Goal: Transaction & Acquisition: Purchase product/service

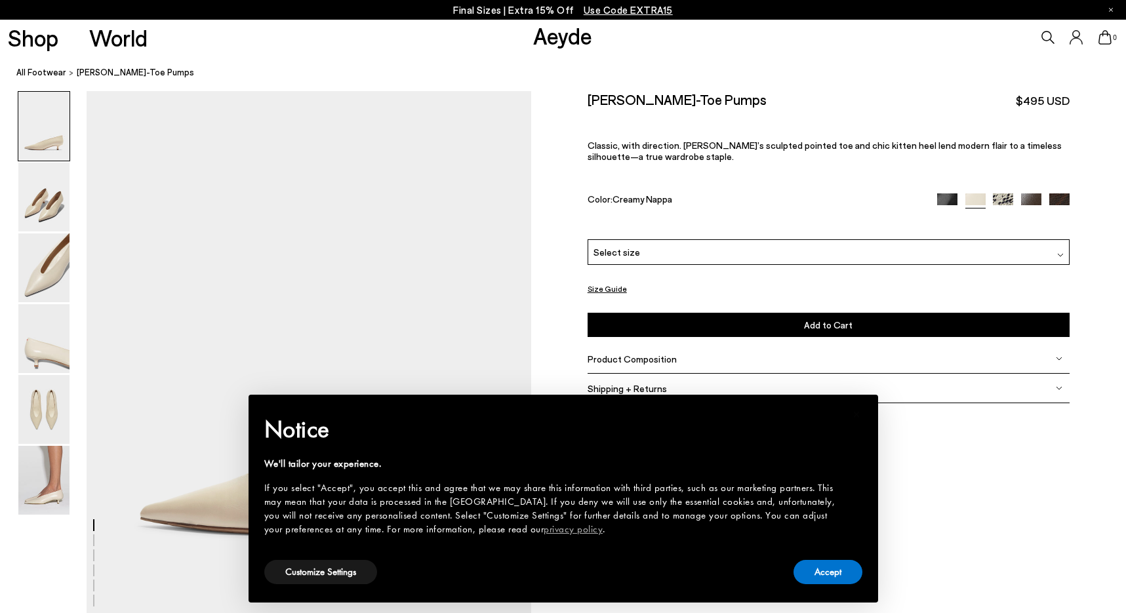
scroll to position [82, 0]
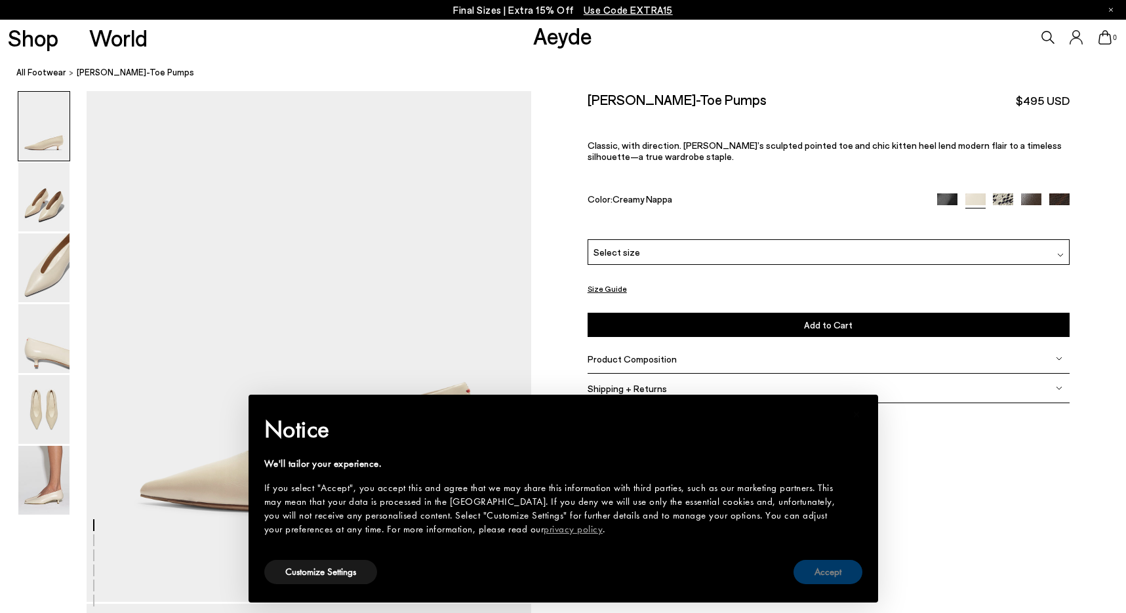
click at [833, 564] on button "Accept" at bounding box center [828, 572] width 69 height 24
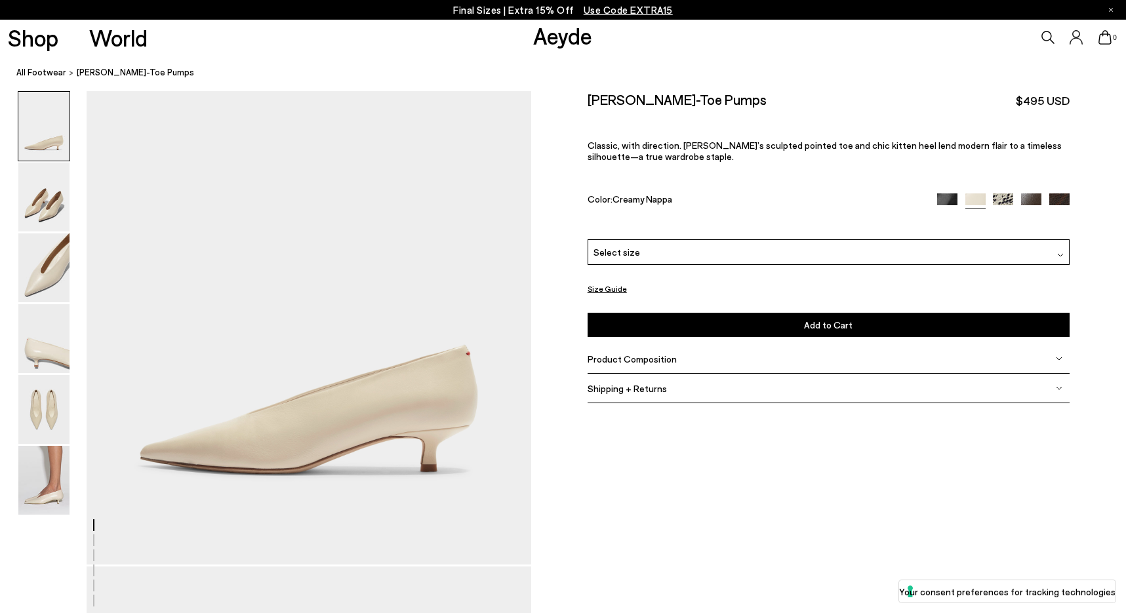
scroll to position [121, 0]
click at [39, 198] on img at bounding box center [43, 197] width 51 height 69
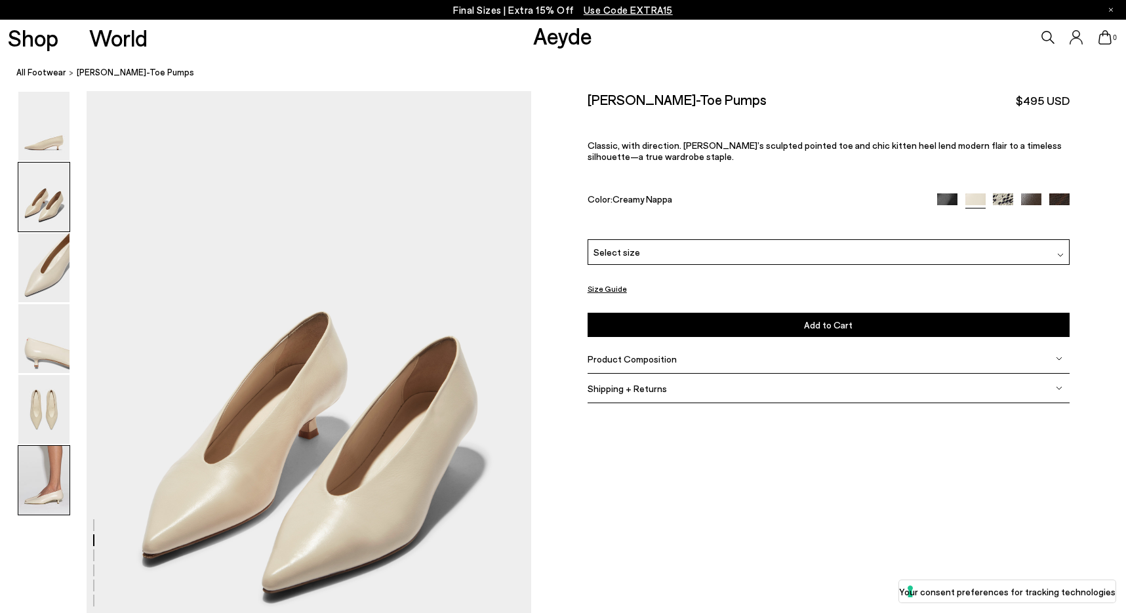
click at [56, 497] on img at bounding box center [43, 480] width 51 height 69
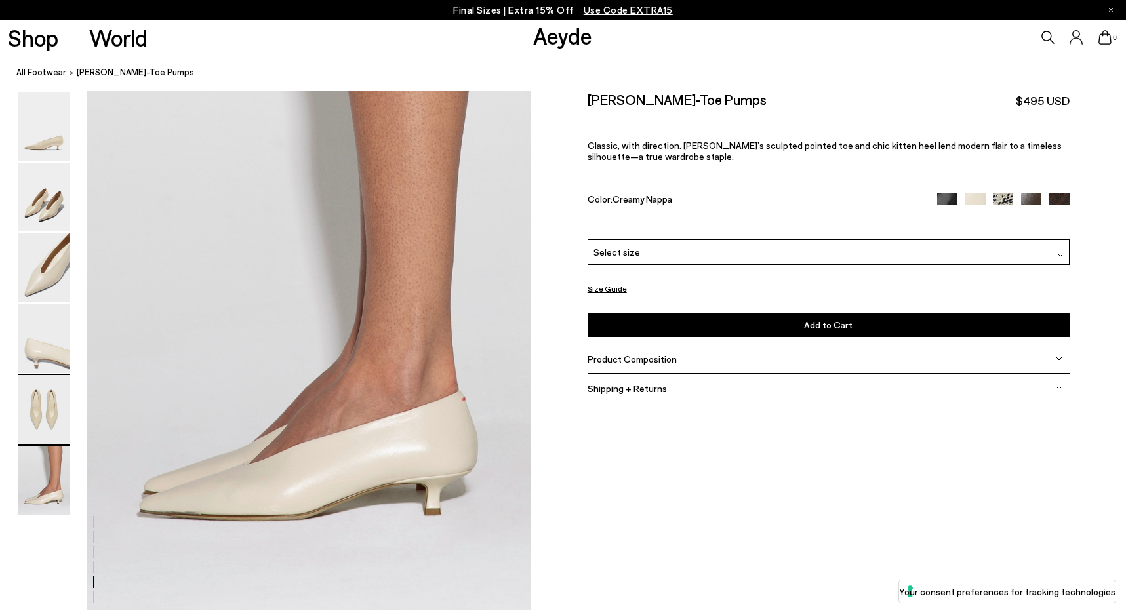
scroll to position [3066, 0]
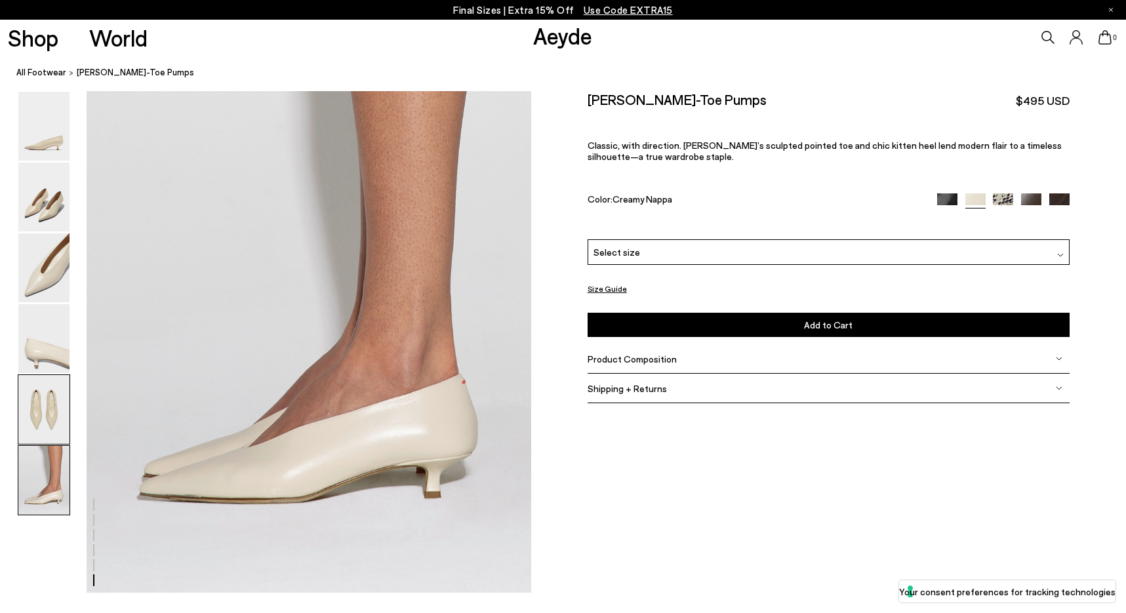
click at [64, 382] on img at bounding box center [43, 409] width 51 height 69
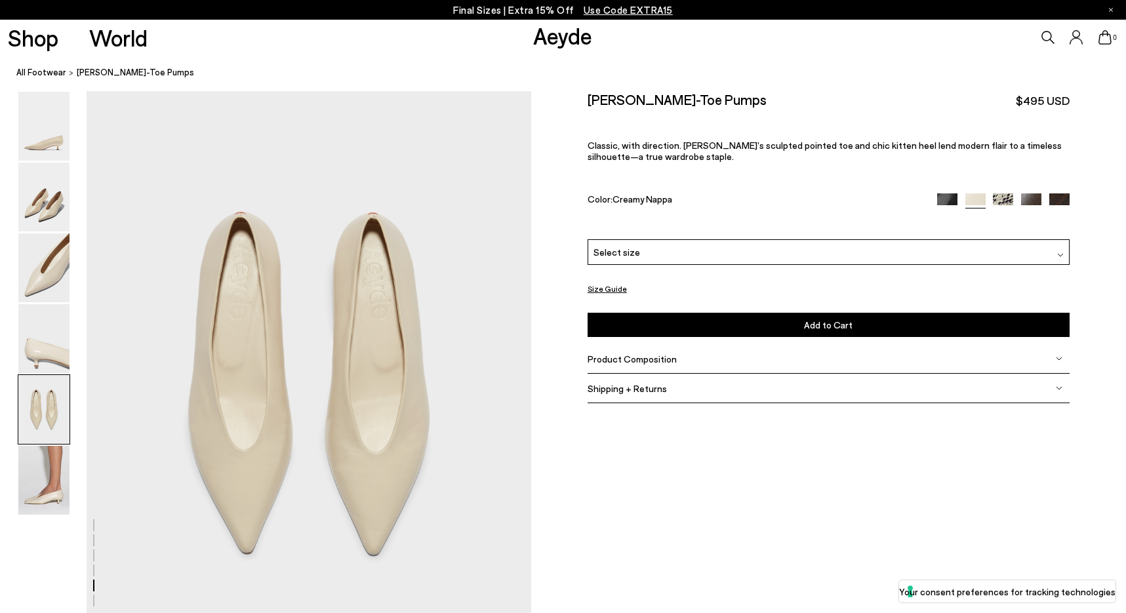
scroll to position [2381, 0]
click at [748, 257] on div "Select size" at bounding box center [829, 252] width 482 height 26
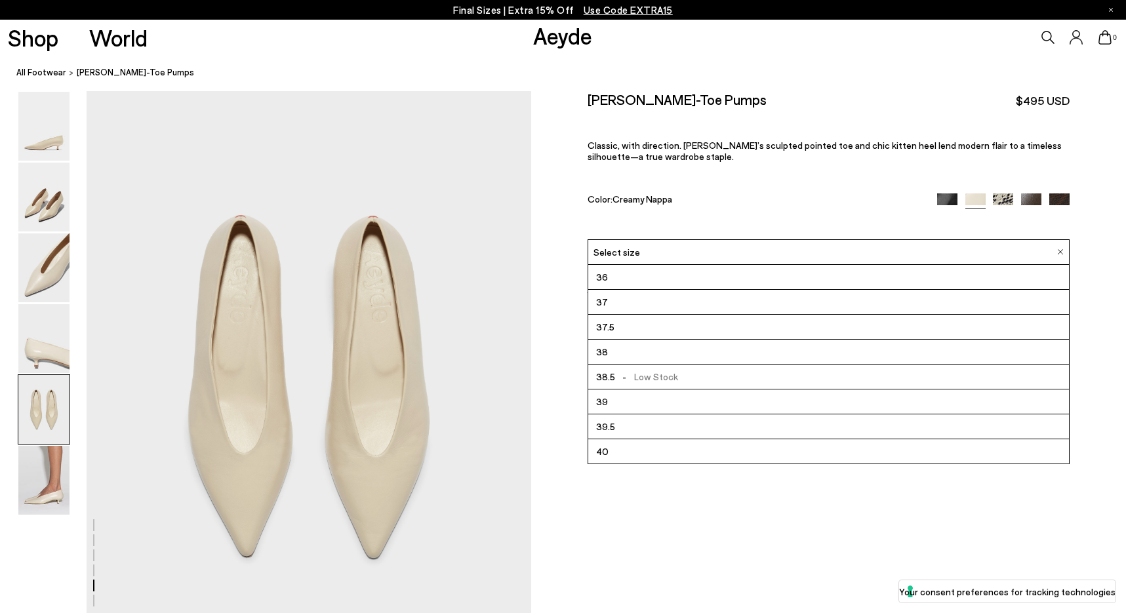
click at [737, 274] on li "36" at bounding box center [828, 277] width 481 height 25
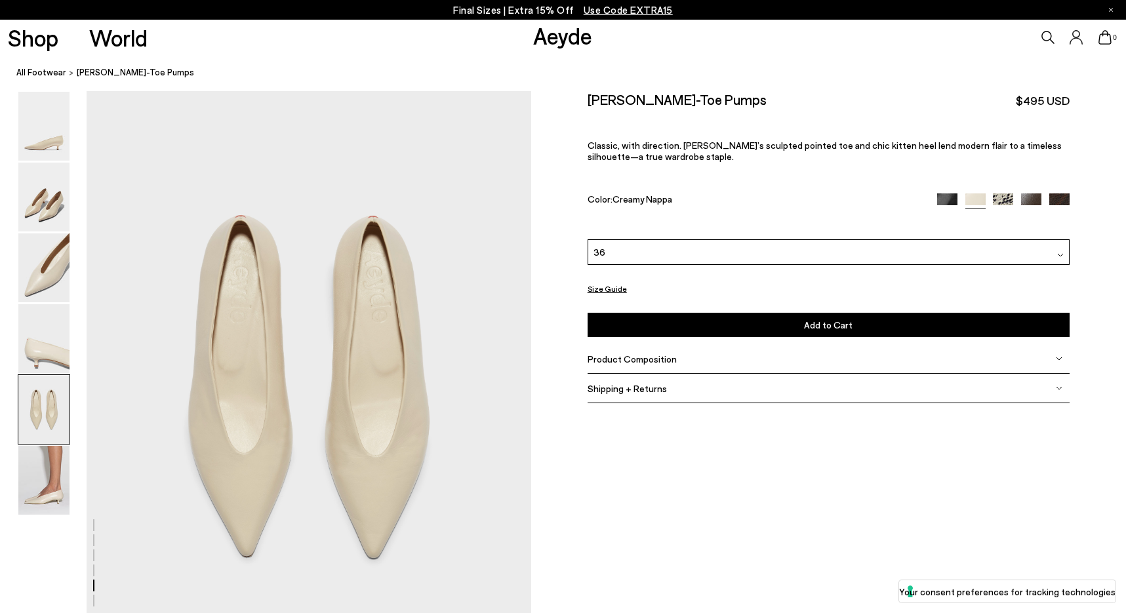
click at [942, 201] on img at bounding box center [948, 204] width 20 height 20
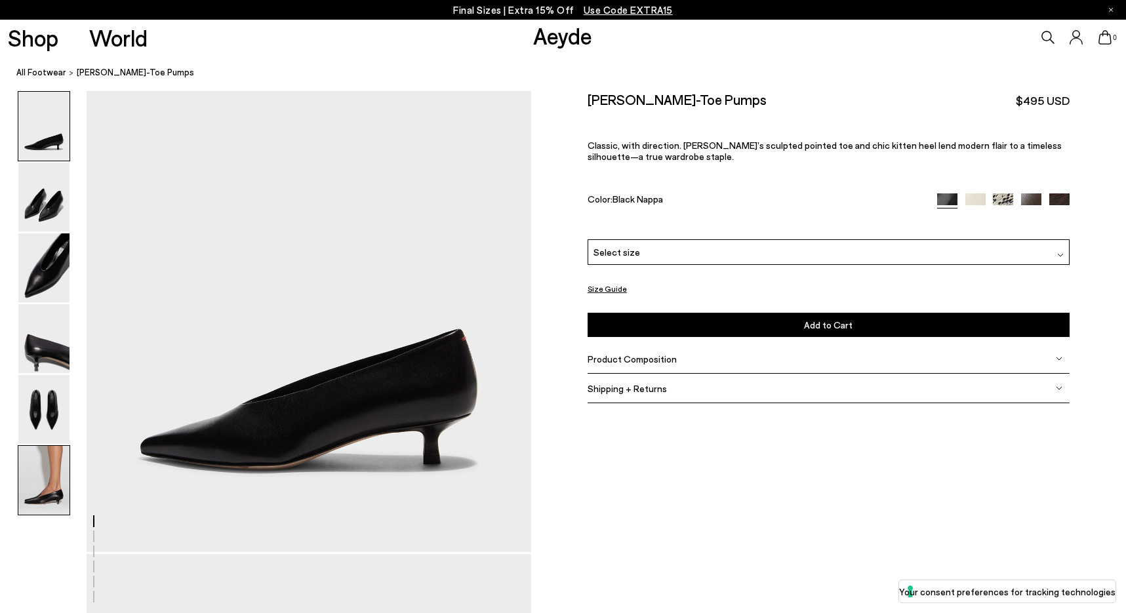
click at [33, 487] on img at bounding box center [43, 480] width 51 height 69
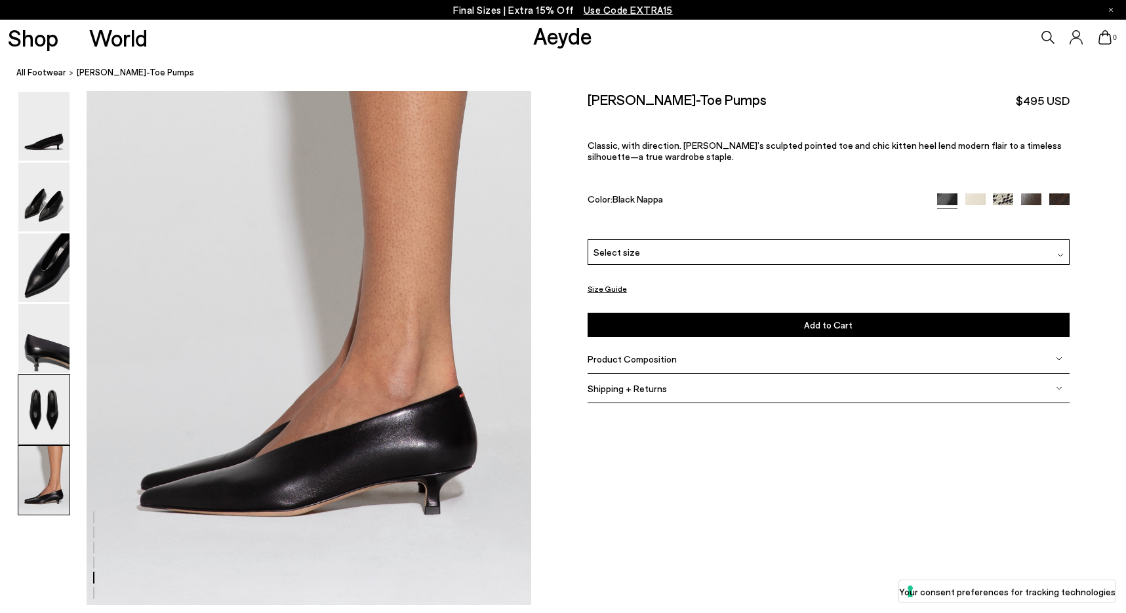
scroll to position [2995, 0]
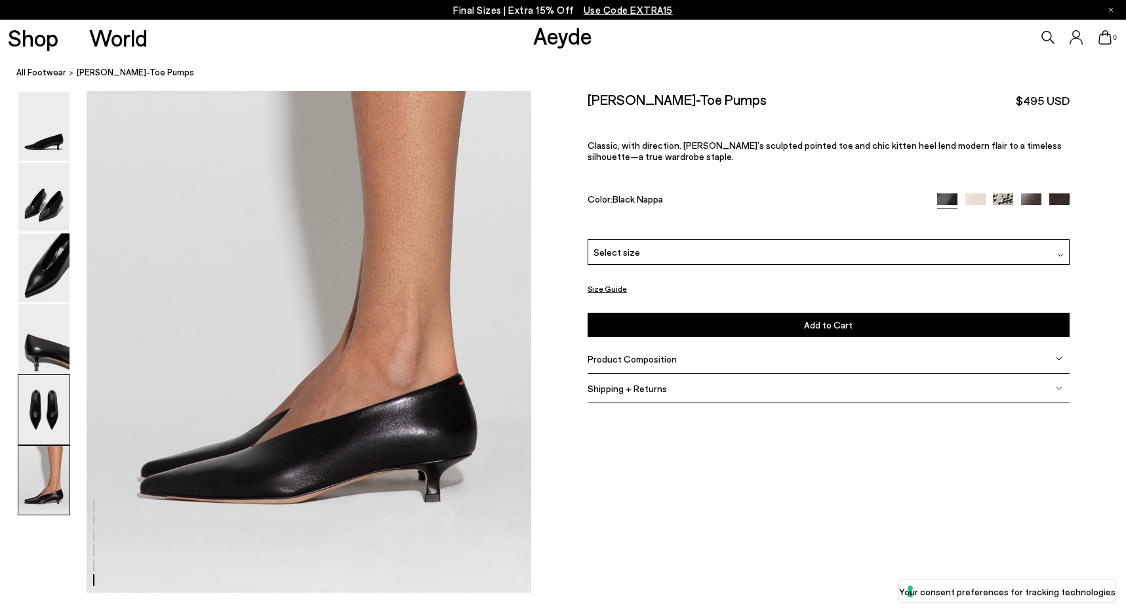
click at [46, 378] on img at bounding box center [43, 409] width 51 height 69
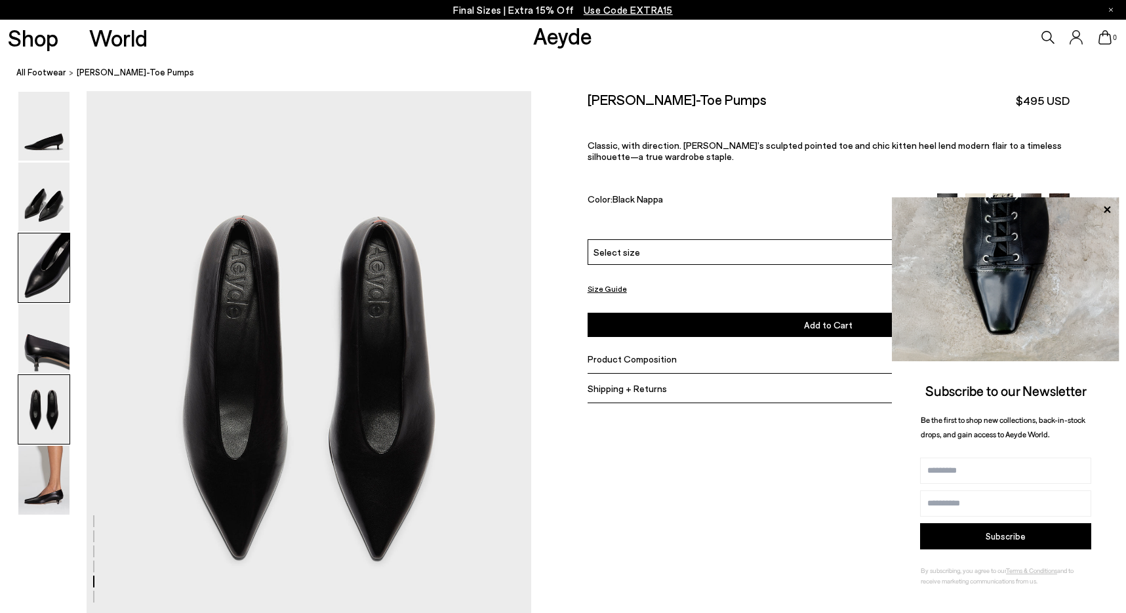
click at [47, 281] on img at bounding box center [43, 268] width 51 height 69
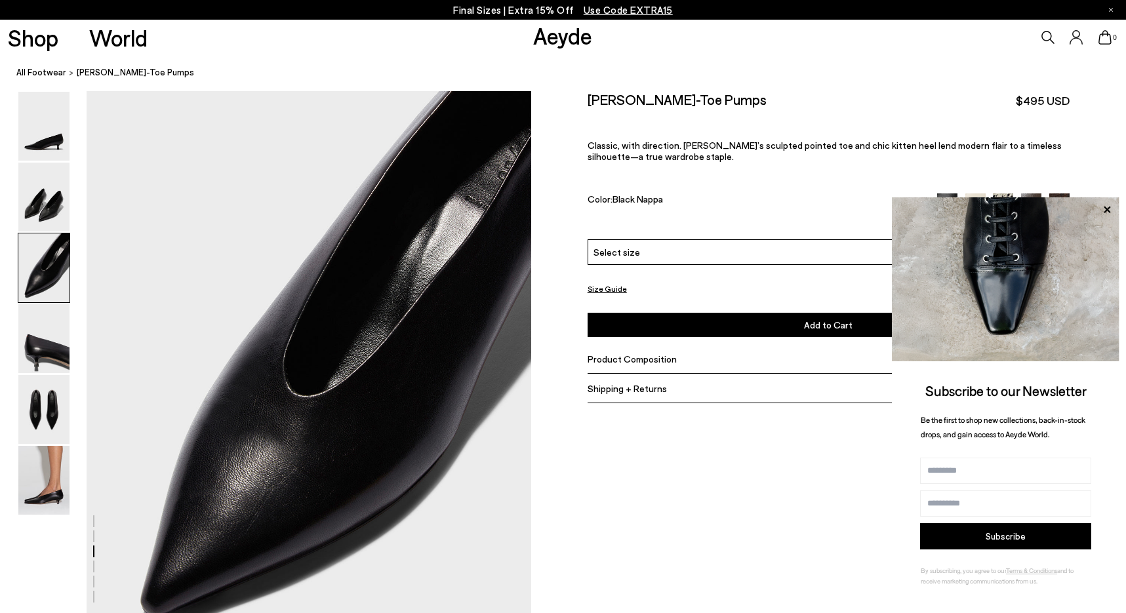
scroll to position [1121, 0]
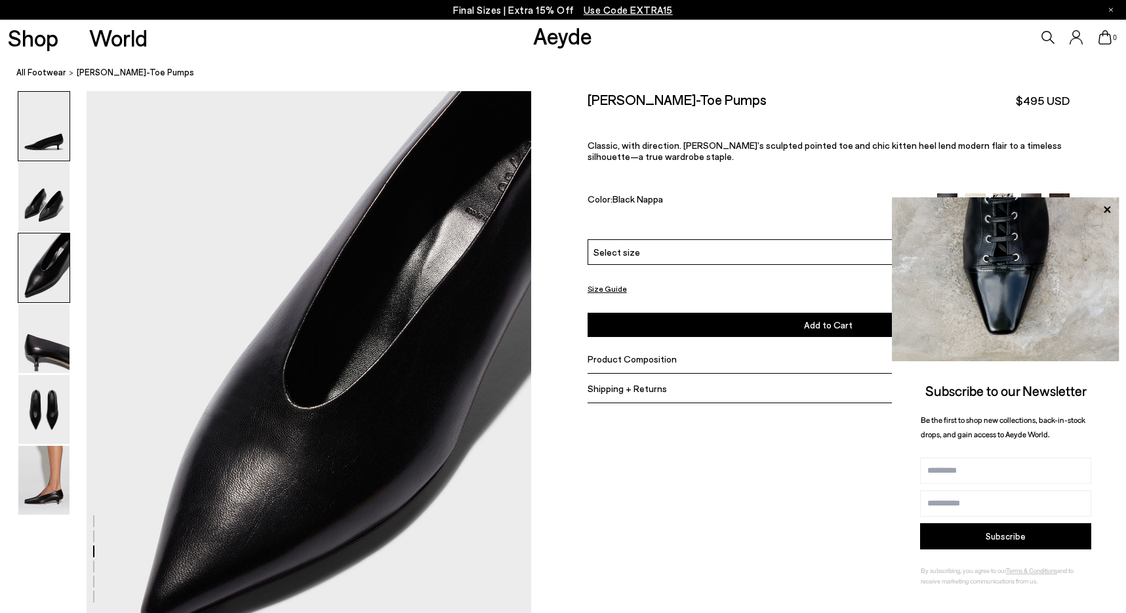
click at [45, 142] on img at bounding box center [43, 126] width 51 height 69
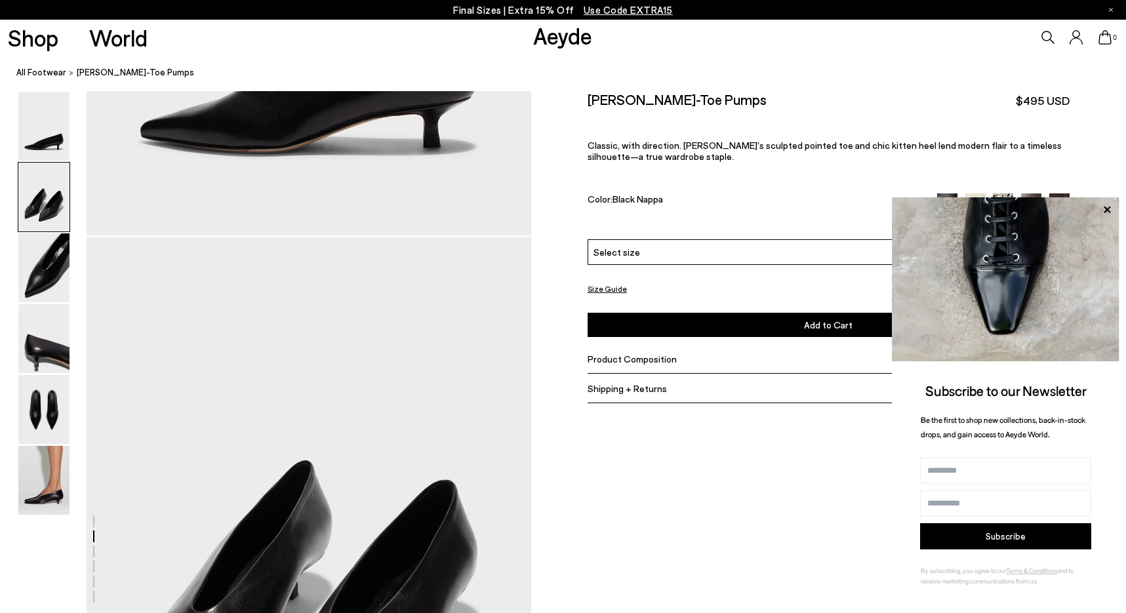
click at [45, 200] on img at bounding box center [43, 197] width 51 height 69
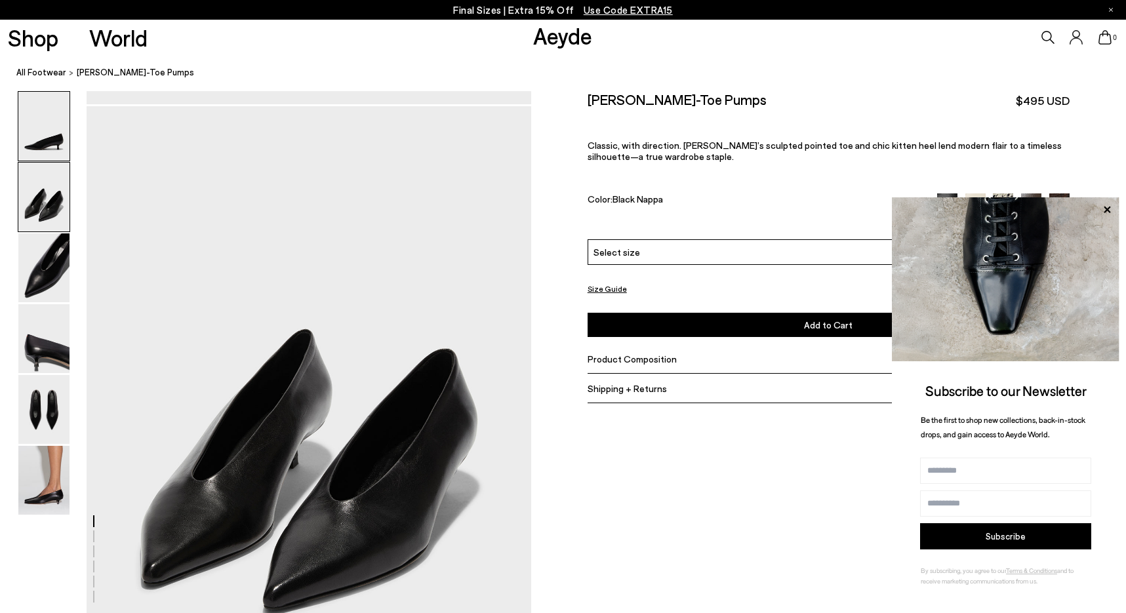
scroll to position [526, 0]
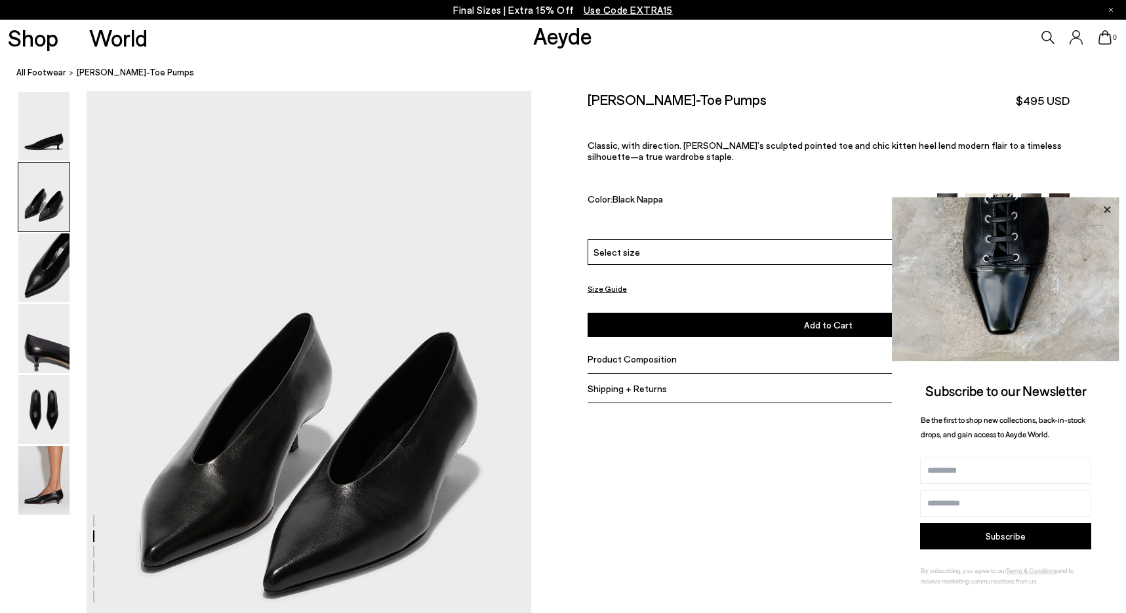
click at [1106, 206] on icon at bounding box center [1107, 209] width 17 height 17
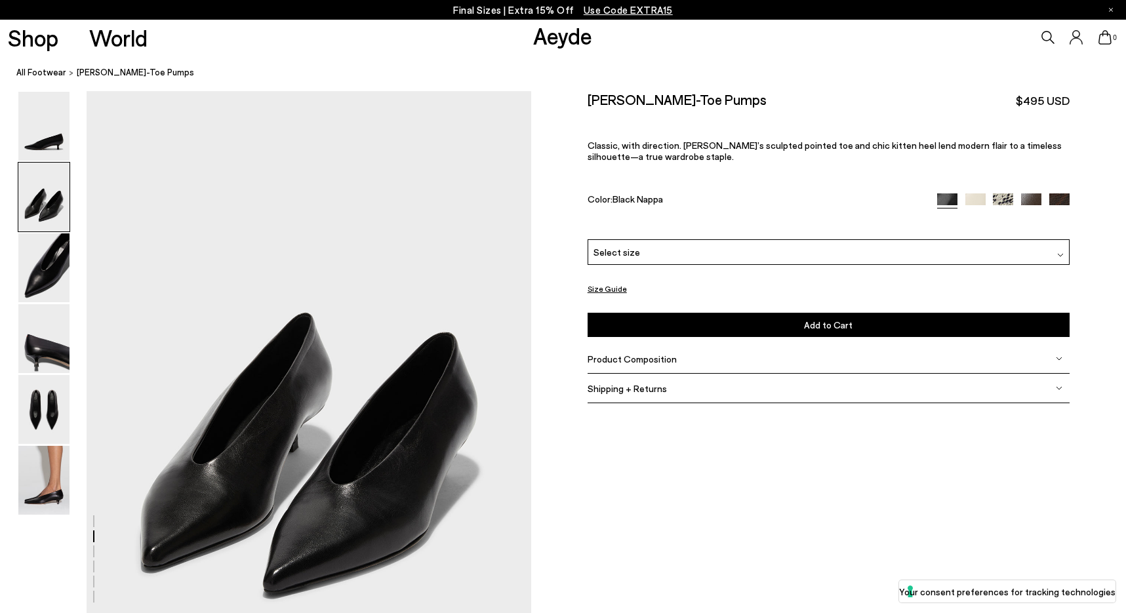
click at [869, 316] on button "Add to Cart Select a Size" at bounding box center [829, 325] width 482 height 24
